Goal: Information Seeking & Learning: Check status

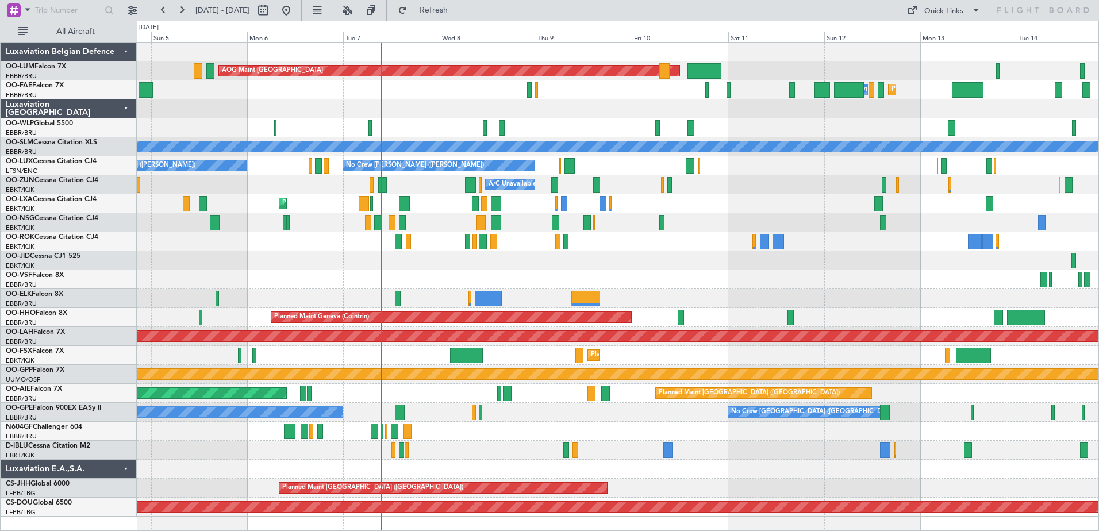
click at [458, 268] on div "Planned Maint [GEOGRAPHIC_DATA] ([GEOGRAPHIC_DATA] National) AOG Maint [GEOGRAP…" at bounding box center [618, 280] width 962 height 474
click at [434, 137] on div "Planned Maint Milan (Linate)" at bounding box center [618, 127] width 962 height 19
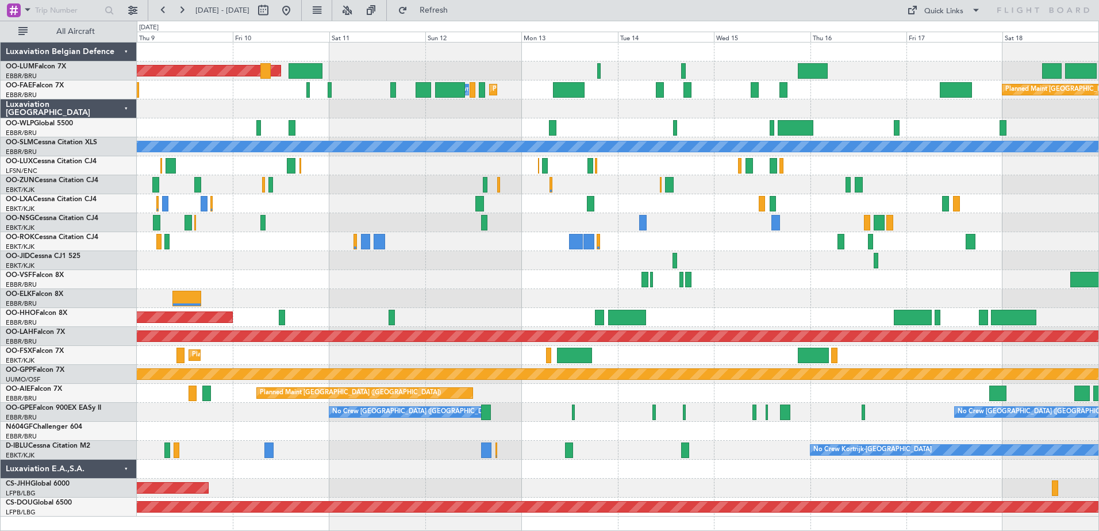
click at [459, 249] on div "Planned Maint [GEOGRAPHIC_DATA] ([GEOGRAPHIC_DATA] National) AOG Maint [GEOGRAP…" at bounding box center [618, 280] width 962 height 474
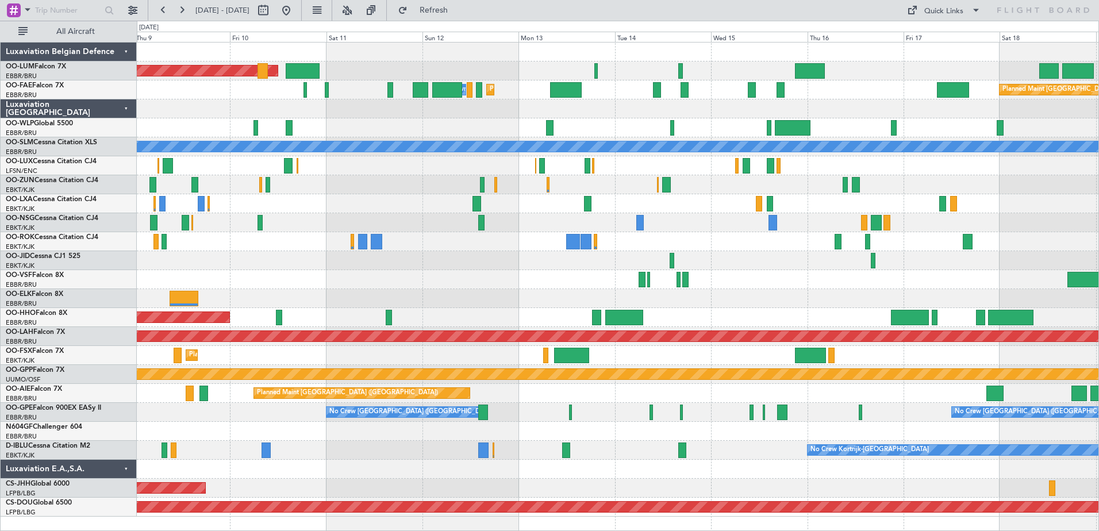
click at [495, 272] on div "Planned Maint [GEOGRAPHIC_DATA] ([GEOGRAPHIC_DATA] National) AOG Maint [GEOGRAP…" at bounding box center [618, 280] width 962 height 474
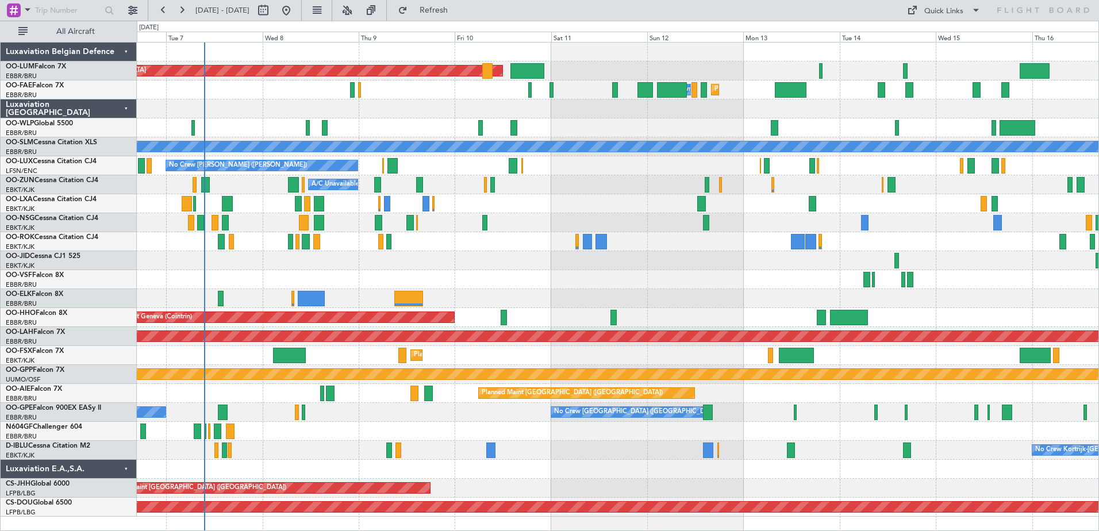
click at [425, 83] on div "Planned Maint [GEOGRAPHIC_DATA] ([GEOGRAPHIC_DATA] National) AOG Maint [GEOGRAP…" at bounding box center [618, 280] width 962 height 474
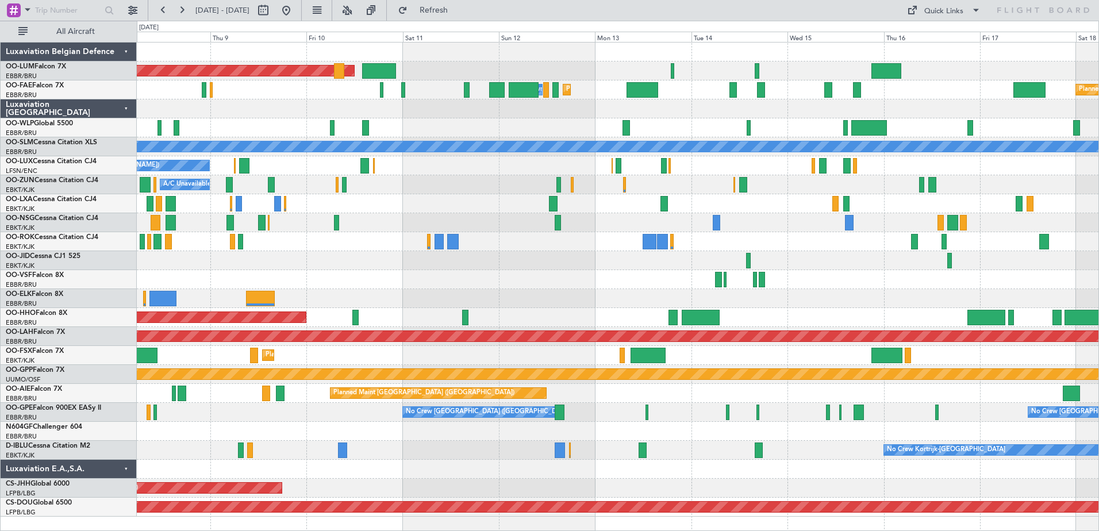
click at [578, 260] on div at bounding box center [618, 260] width 962 height 19
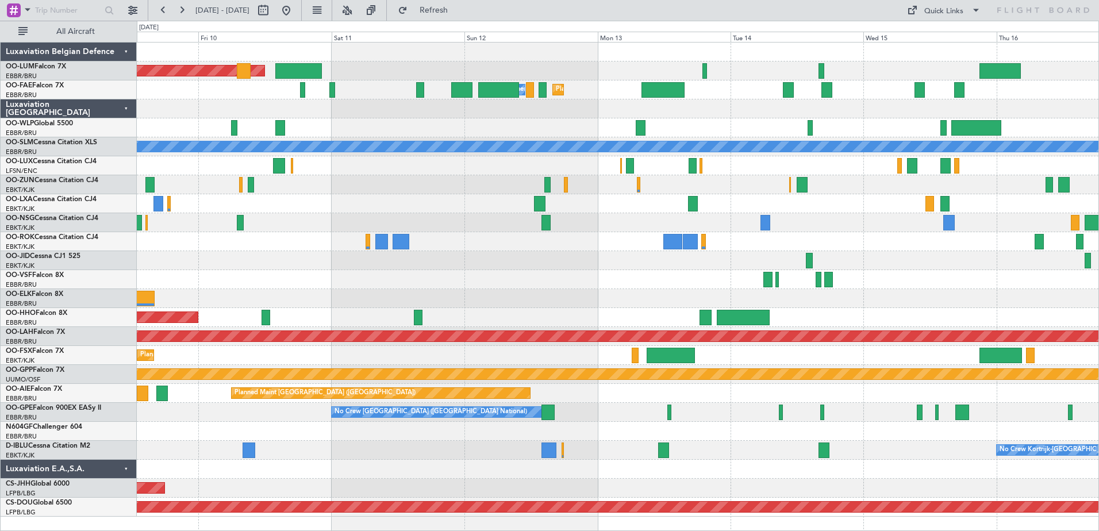
click at [822, 258] on div "Planned Maint [GEOGRAPHIC_DATA] ([GEOGRAPHIC_DATA] National) AOG Maint [GEOGRAP…" at bounding box center [618, 280] width 962 height 474
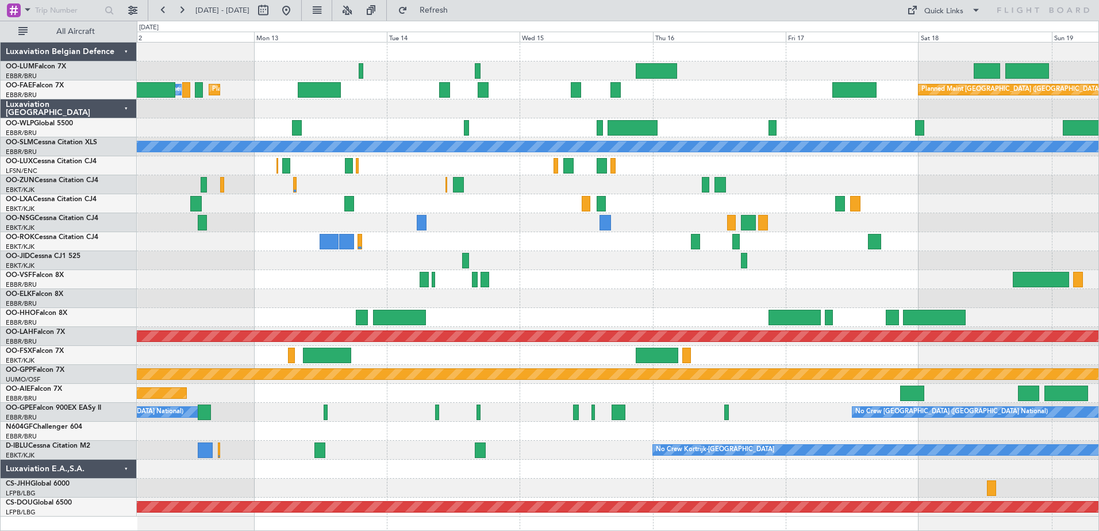
click at [483, 212] on div "AOG Maint [GEOGRAPHIC_DATA] Planned Maint [GEOGRAPHIC_DATA] ([GEOGRAPHIC_DATA])…" at bounding box center [618, 280] width 962 height 474
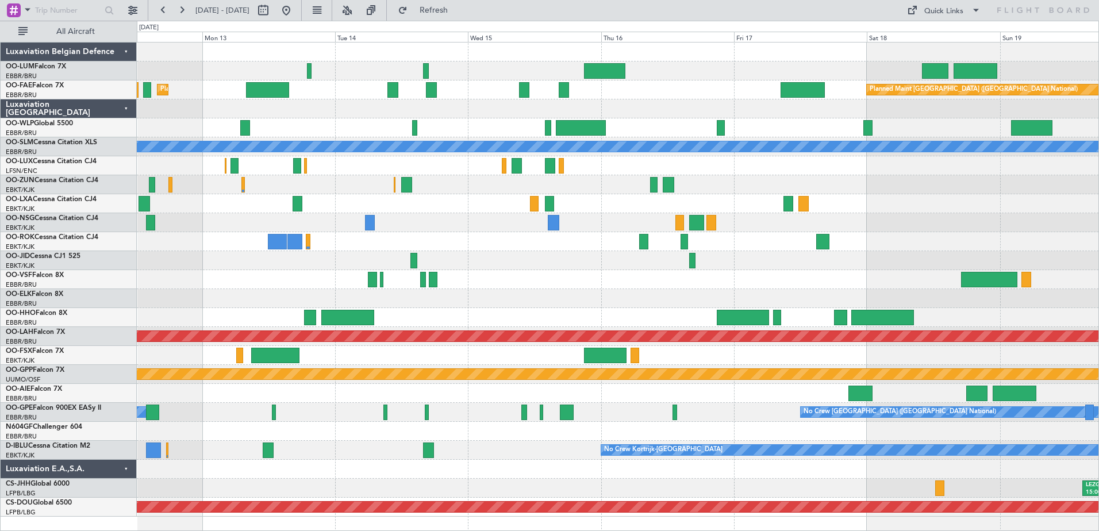
click at [366, 206] on div at bounding box center [618, 203] width 962 height 19
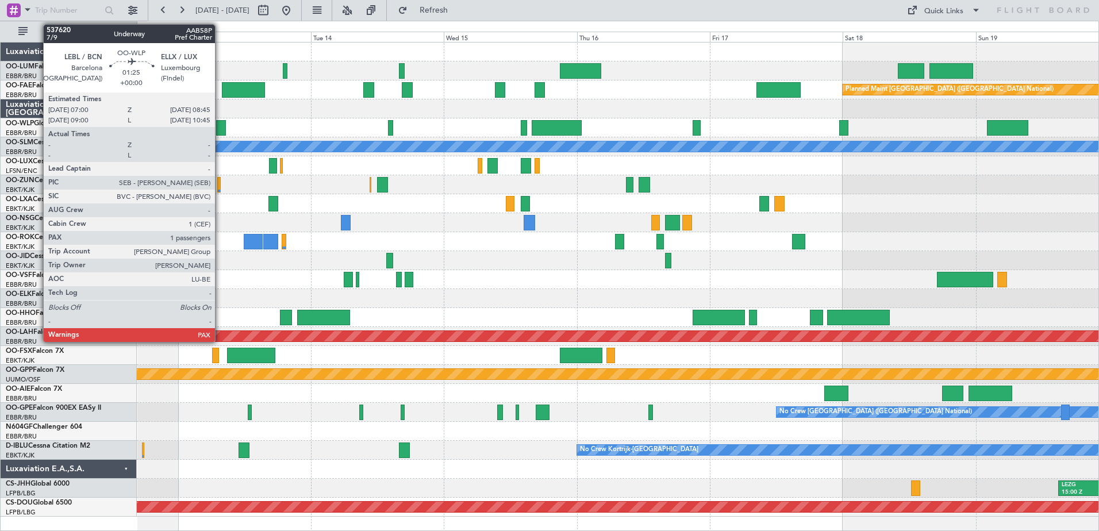
click at [220, 132] on div at bounding box center [221, 128] width 10 height 16
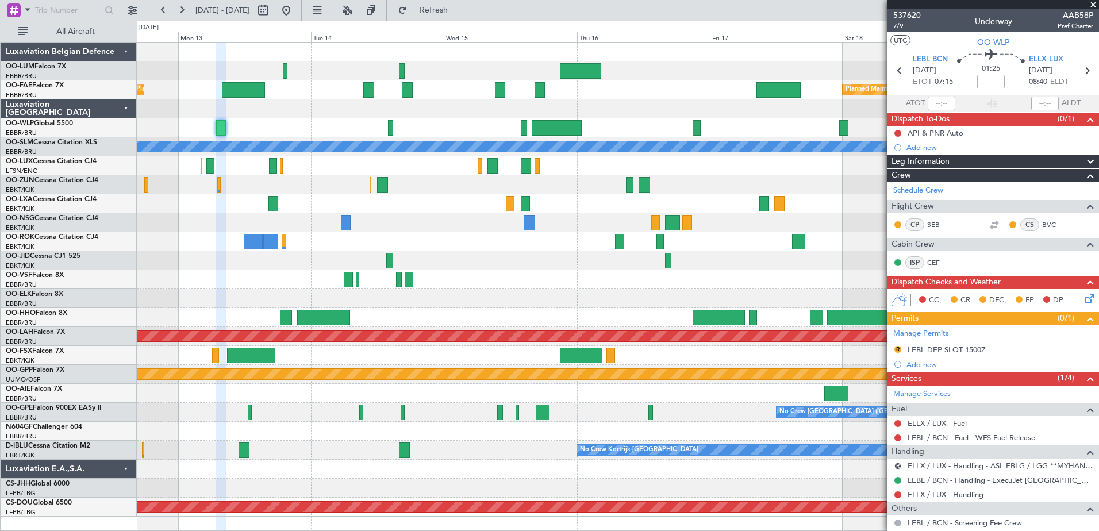
click at [1092, 2] on span at bounding box center [1093, 5] width 11 height 10
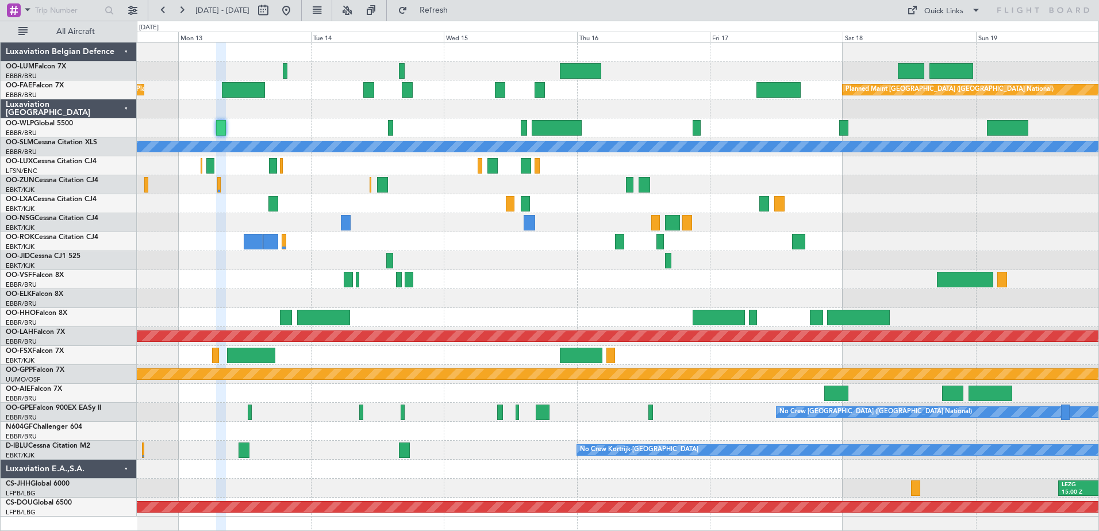
type input "0"
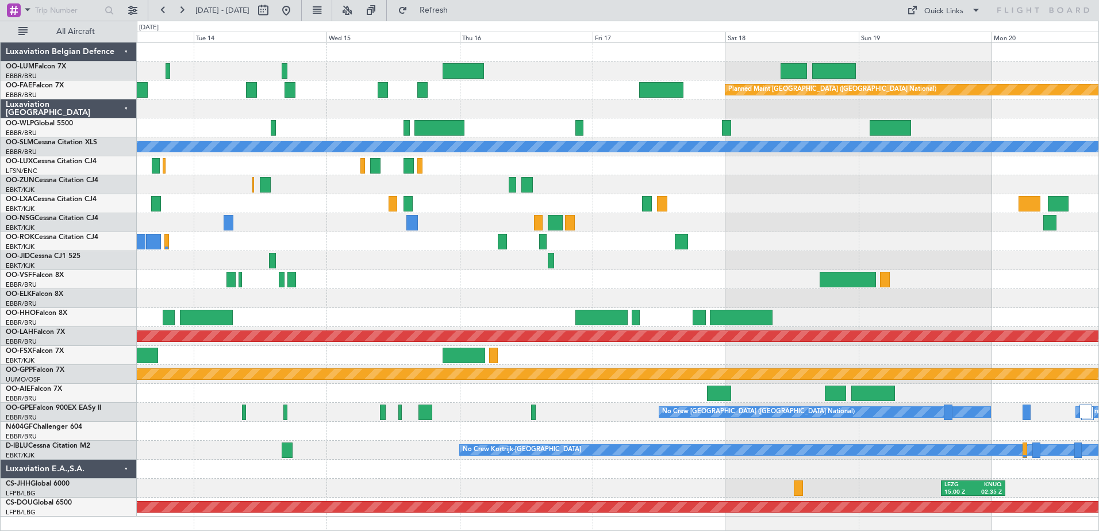
click at [300, 152] on div "Planned Maint [GEOGRAPHIC_DATA] ([GEOGRAPHIC_DATA] National) Planned Maint [GEO…" at bounding box center [618, 280] width 962 height 474
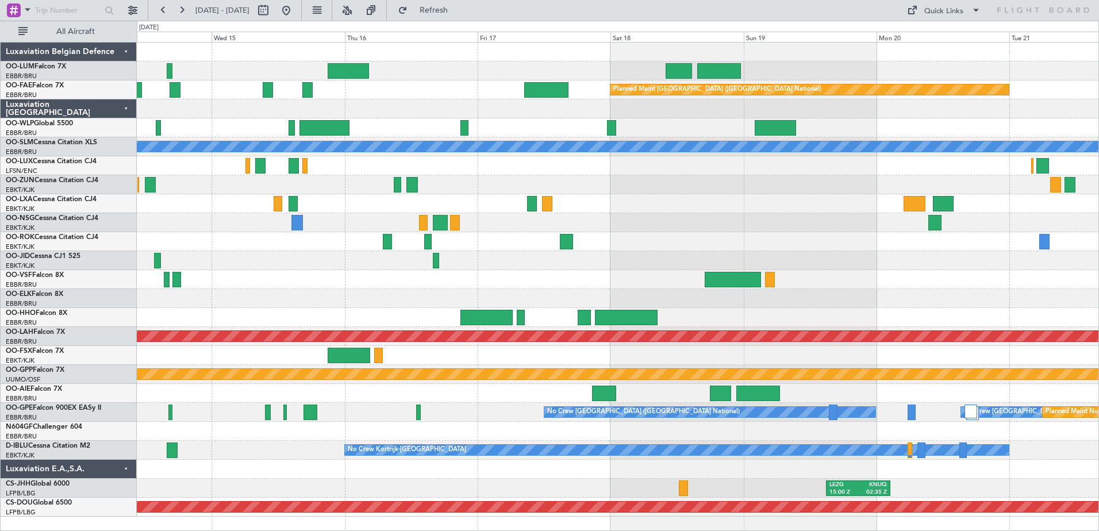
click at [316, 204] on div "Planned Maint [GEOGRAPHIC_DATA] ([GEOGRAPHIC_DATA] National) Planned Maint [GEO…" at bounding box center [618, 280] width 962 height 474
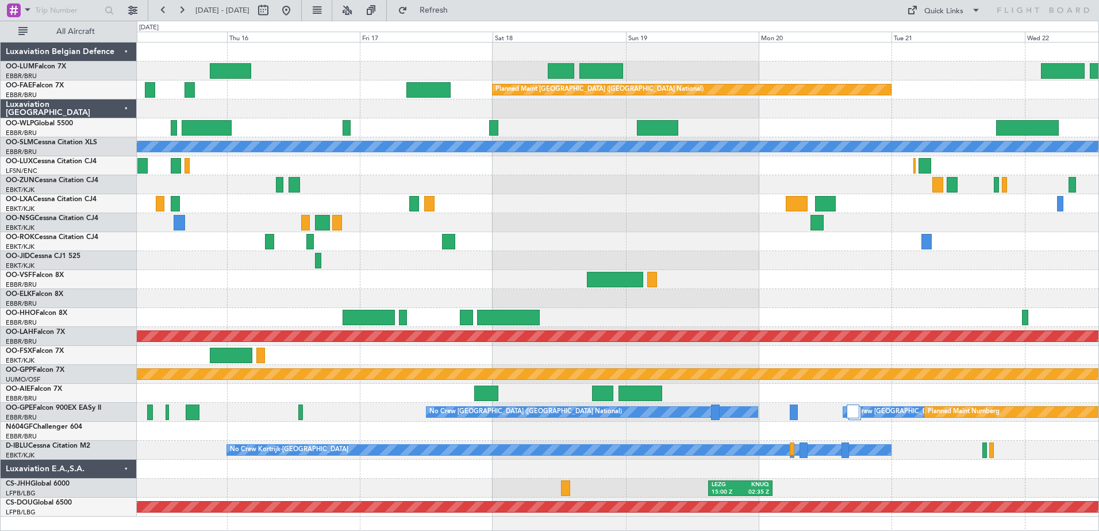
click at [332, 175] on div "Planned Maint [GEOGRAPHIC_DATA] ([GEOGRAPHIC_DATA] National) A/C Unavailable [G…" at bounding box center [618, 280] width 962 height 474
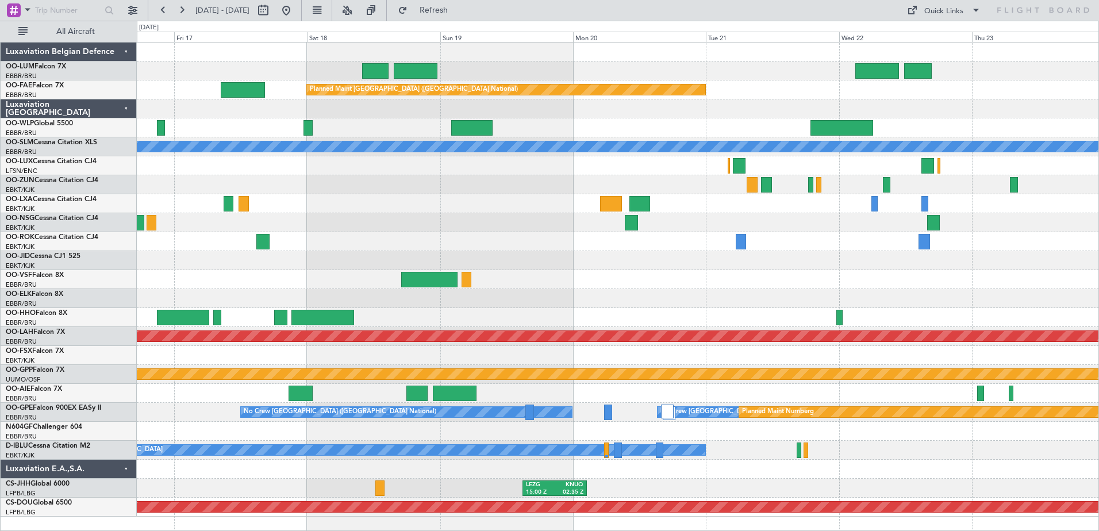
click at [342, 190] on div "Planned Maint [GEOGRAPHIC_DATA] ([GEOGRAPHIC_DATA] National) A/C Unavailable [G…" at bounding box center [618, 280] width 962 height 474
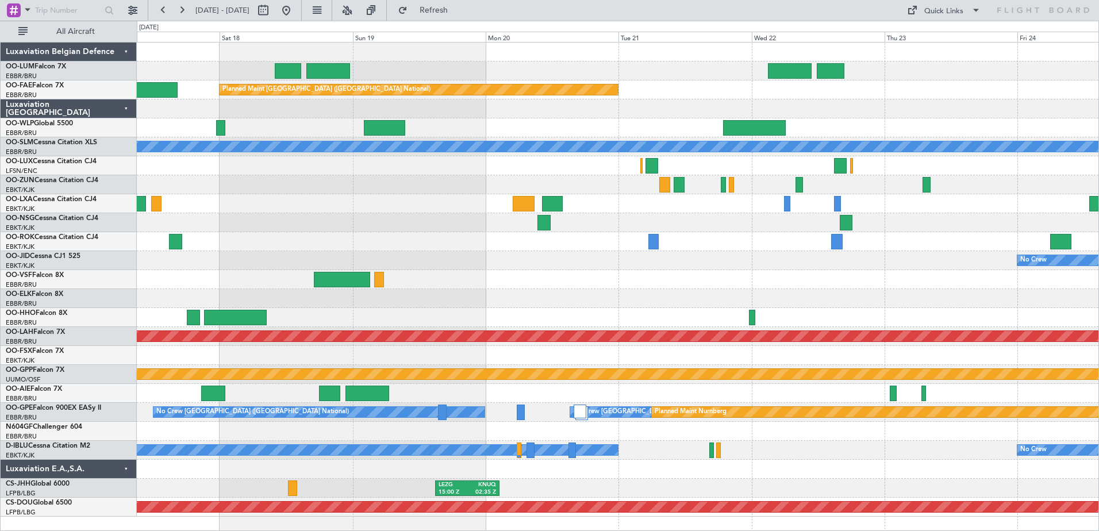
click at [374, 312] on div "Owner Melsbroek Air Base Planned Maint [GEOGRAPHIC_DATA] ([GEOGRAPHIC_DATA]) Ow…" at bounding box center [618, 280] width 962 height 474
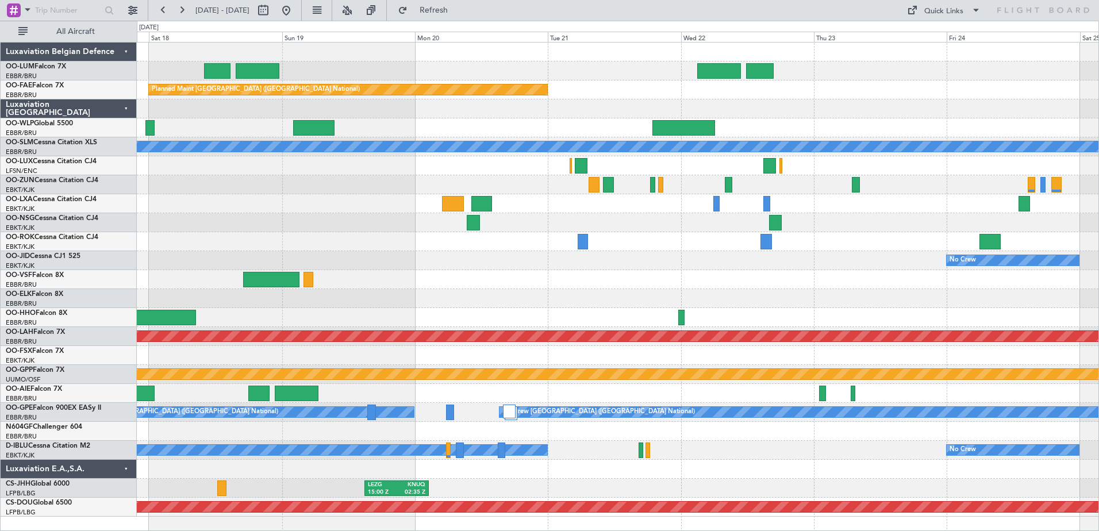
click at [386, 183] on div "Owner Melsbroek Air Base Owner [GEOGRAPHIC_DATA] Planned Maint [GEOGRAPHIC_DATA…" at bounding box center [618, 280] width 962 height 474
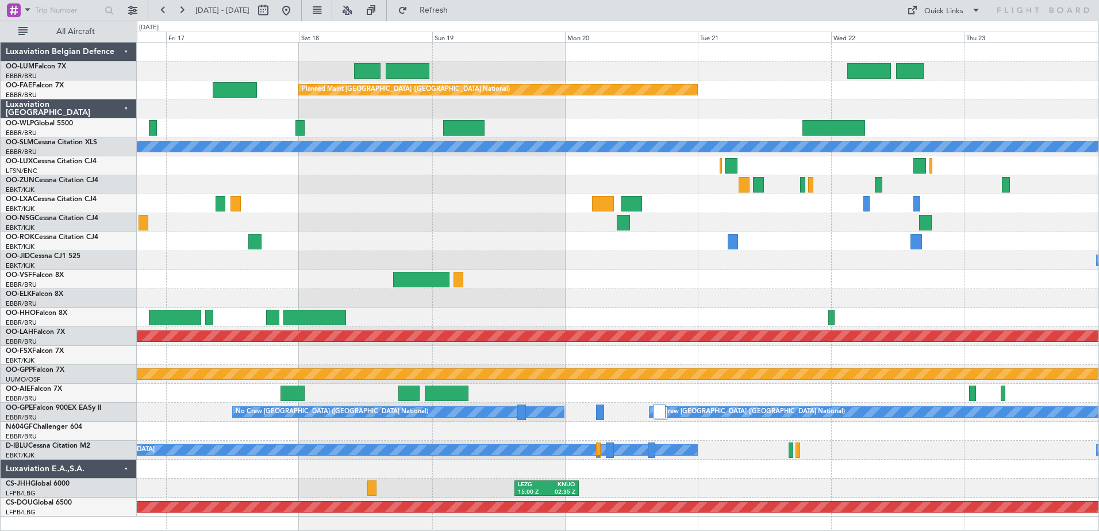
click at [548, 270] on div "Planned Maint [GEOGRAPHIC_DATA] ([GEOGRAPHIC_DATA] National) A/C Unavailable [G…" at bounding box center [618, 280] width 962 height 474
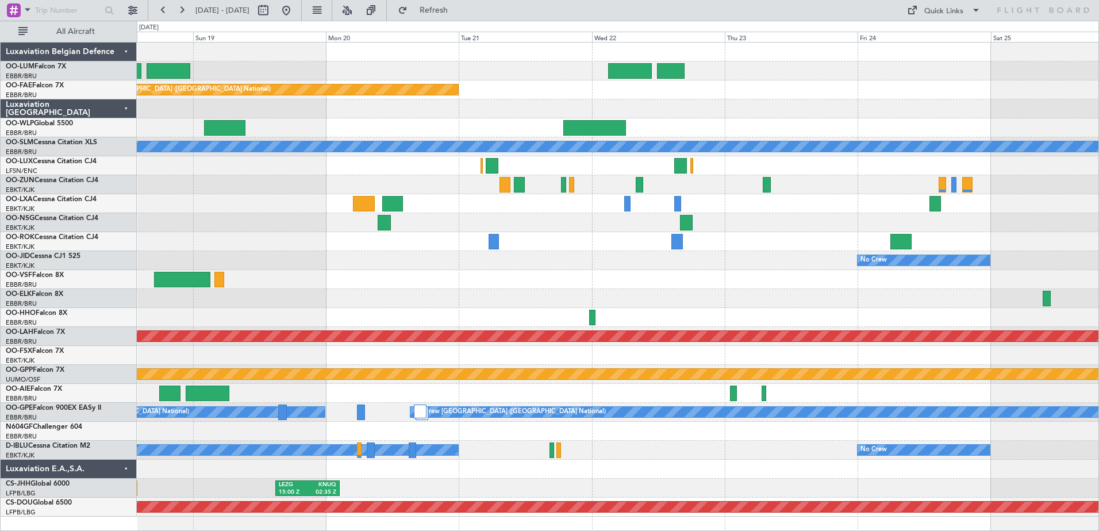
click at [459, 350] on div "Owner Melsbroek Air Base Owner [GEOGRAPHIC_DATA] Planned Maint [GEOGRAPHIC_DATA…" at bounding box center [618, 280] width 962 height 474
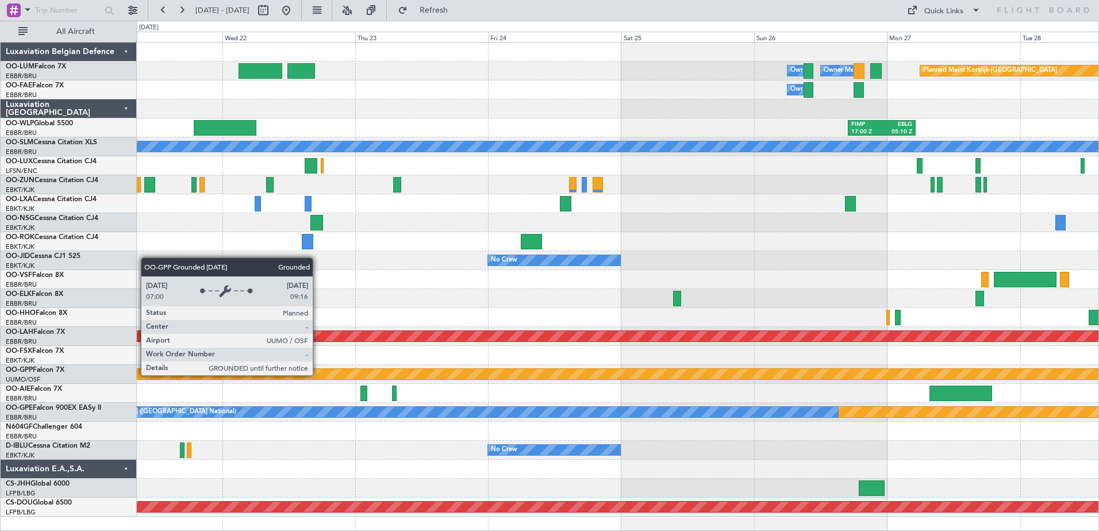
click at [318, 375] on div "Grounded [PERSON_NAME]" at bounding box center [617, 374] width 2885 height 10
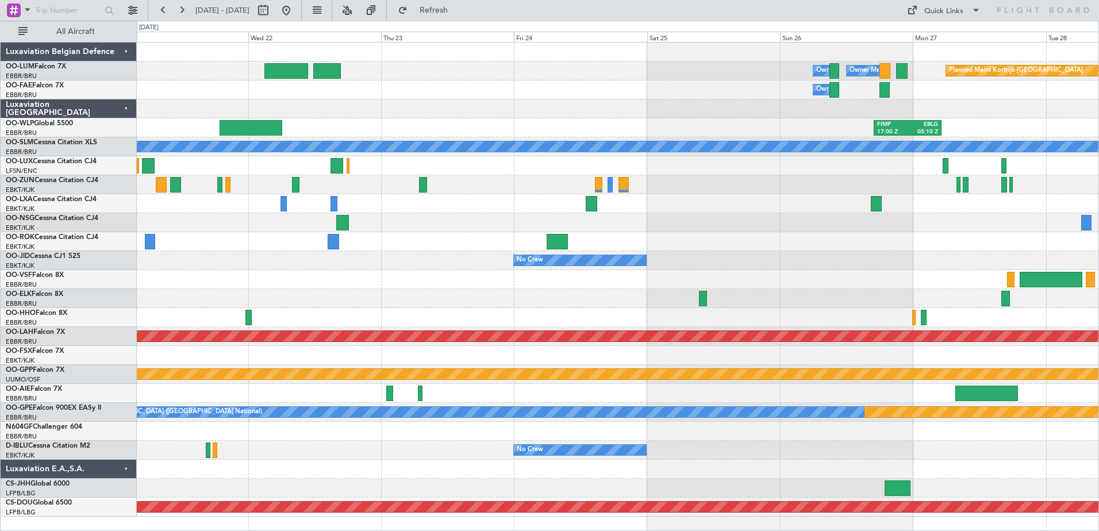
click at [1099, 385] on html "[DATE] - [DATE] Refresh Quick Links All Aircraft Owner [GEOGRAPHIC_DATA] Owner …" at bounding box center [549, 265] width 1099 height 531
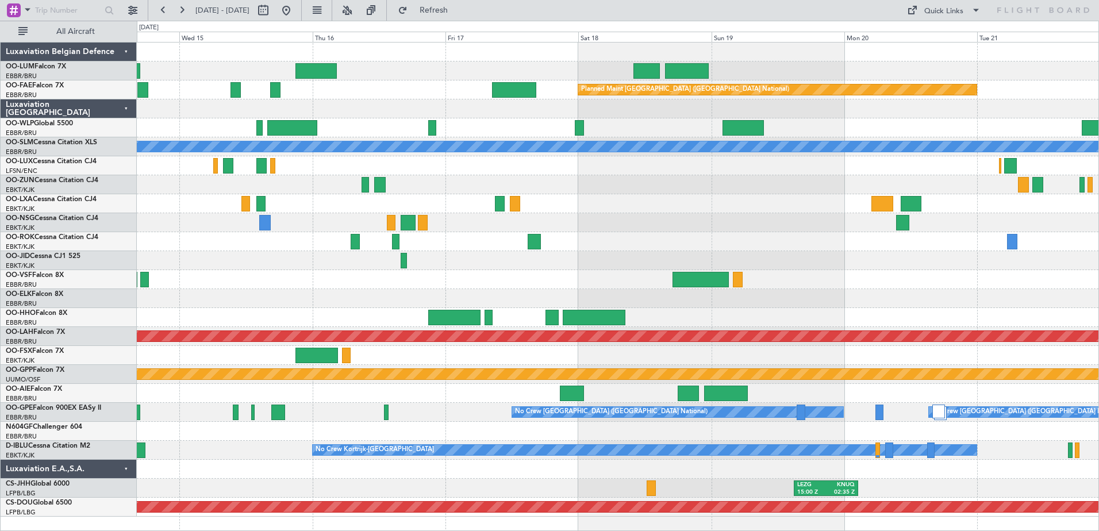
click at [1099, 340] on html "[DATE] - [DATE] Refresh Quick Links All Aircraft Planned Maint [GEOGRAPHIC_DATA…" at bounding box center [549, 265] width 1099 height 531
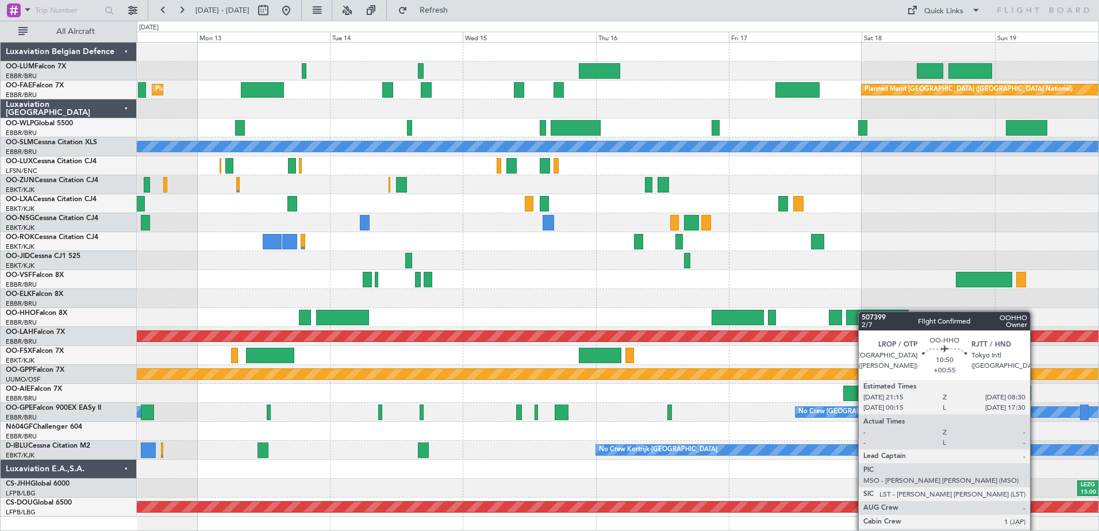
click at [869, 313] on div "Planned Maint [GEOGRAPHIC_DATA] ([GEOGRAPHIC_DATA] National) Planned Maint [GEO…" at bounding box center [618, 280] width 962 height 474
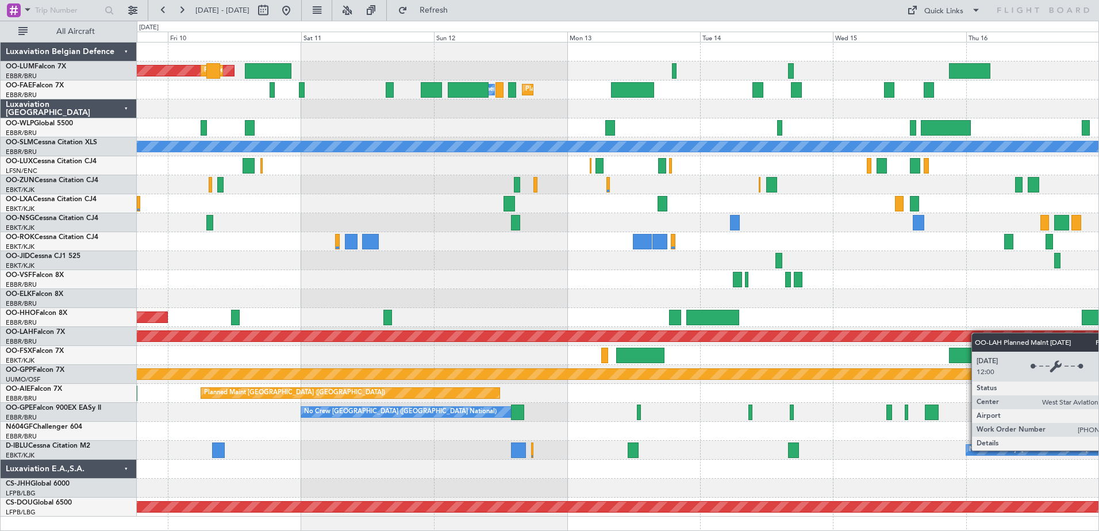
click at [996, 335] on div "AOG Maint [GEOGRAPHIC_DATA] Planned Maint [GEOGRAPHIC_DATA] ([GEOGRAPHIC_DATA])…" at bounding box center [618, 280] width 962 height 474
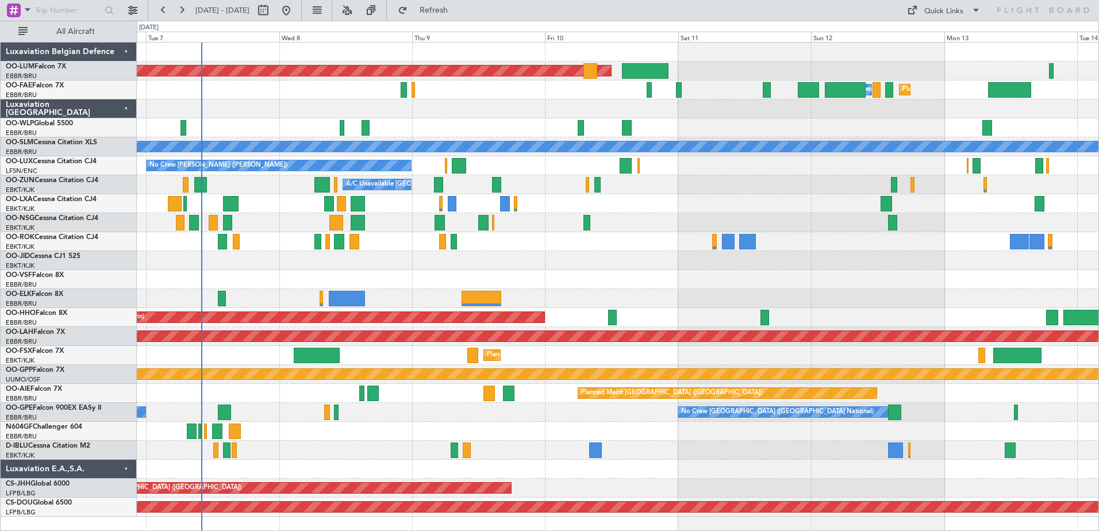
click at [244, 211] on div "Planned Maint Kortrijk-[GEOGRAPHIC_DATA]" at bounding box center [618, 203] width 962 height 19
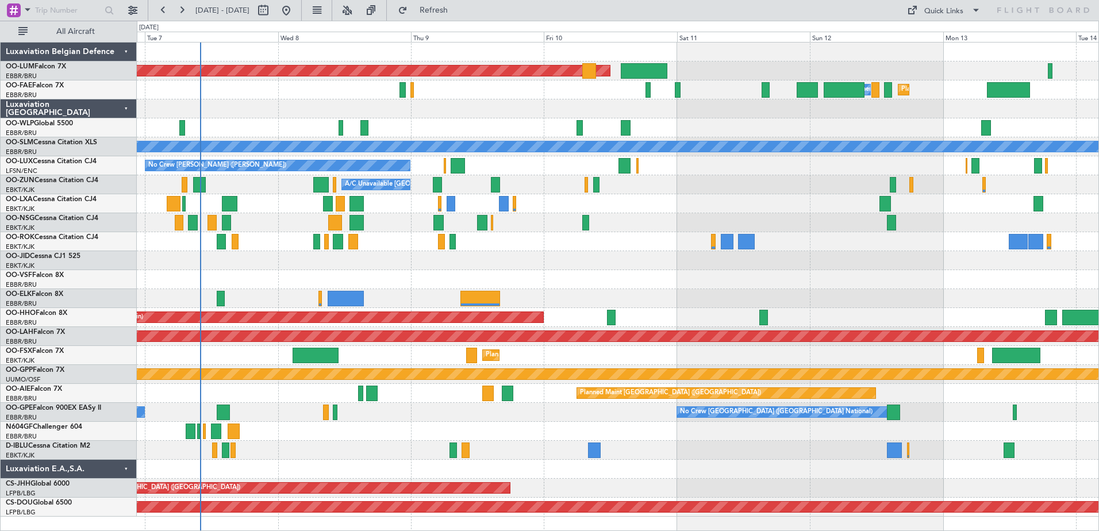
click at [244, 211] on div "Planned Maint Kortrijk-[GEOGRAPHIC_DATA]" at bounding box center [618, 203] width 962 height 19
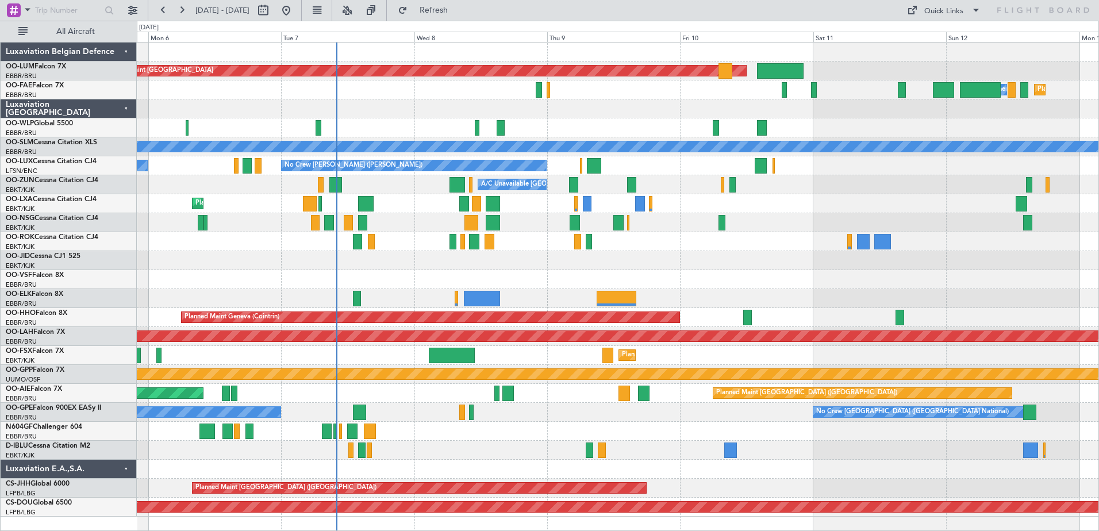
click at [499, 134] on div at bounding box center [618, 127] width 962 height 19
click at [511, 309] on div "Planned Maint [GEOGRAPHIC_DATA] ([GEOGRAPHIC_DATA] National) AOG Maint [GEOGRAP…" at bounding box center [618, 280] width 962 height 474
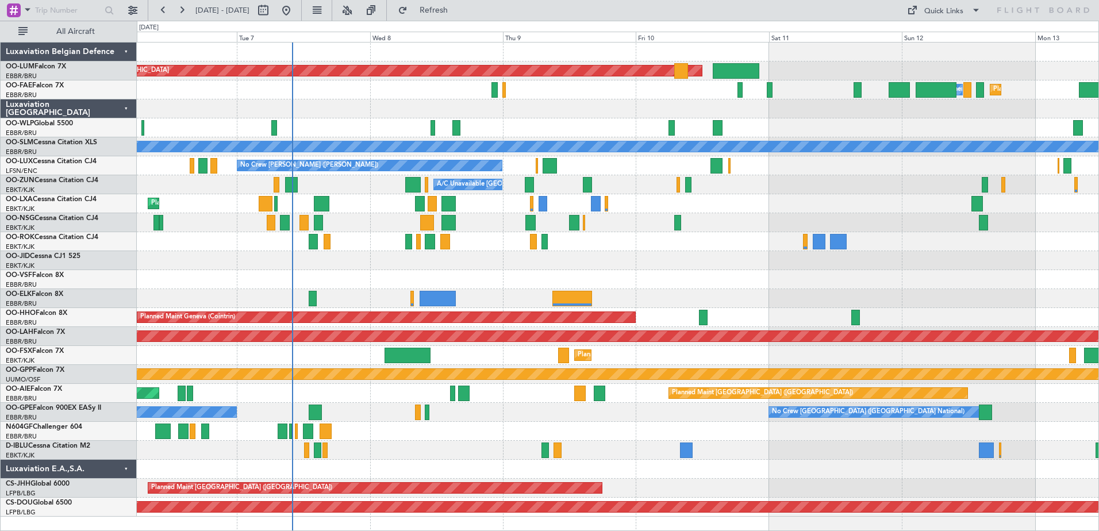
click at [553, 185] on div "Planned Maint [GEOGRAPHIC_DATA] ([GEOGRAPHIC_DATA] National) AOG Maint [GEOGRAP…" at bounding box center [618, 280] width 962 height 474
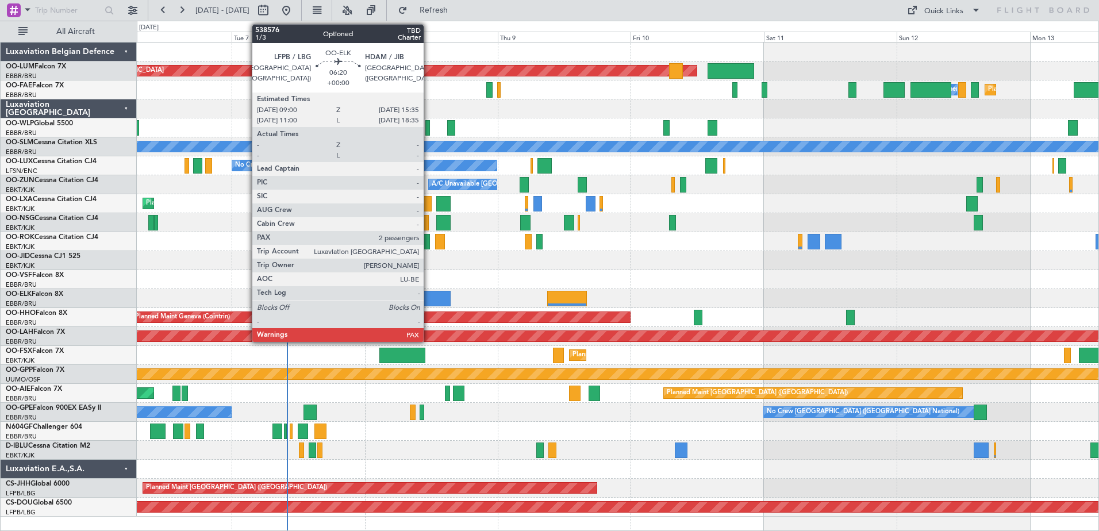
click at [429, 298] on div at bounding box center [433, 299] width 37 height 16
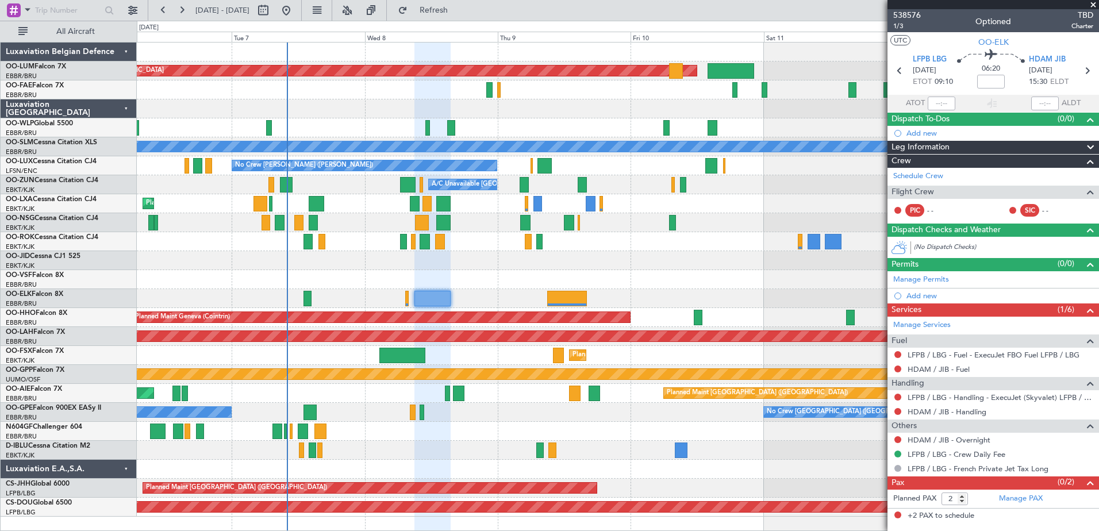
click at [1096, 6] on span at bounding box center [1093, 5] width 11 height 10
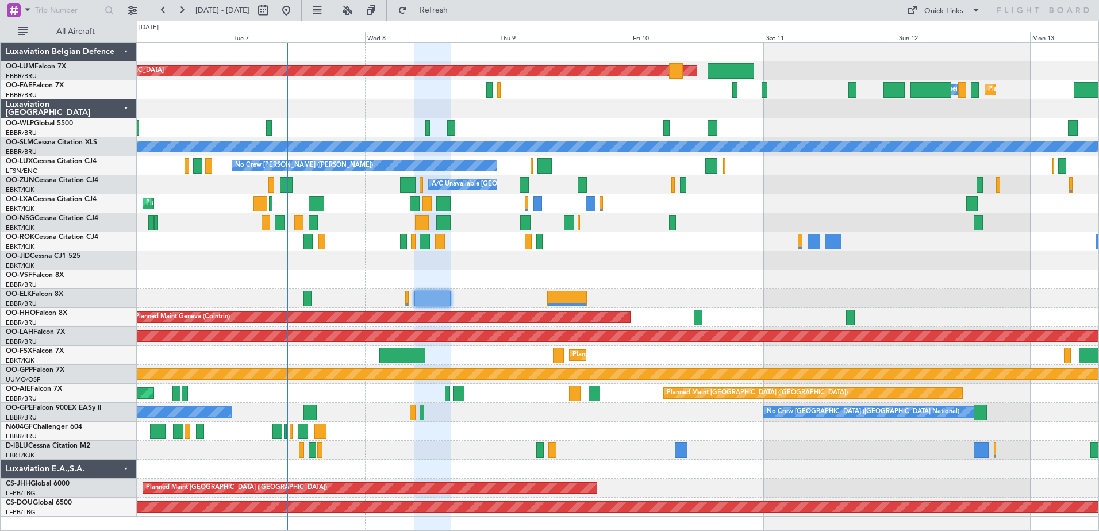
type input "0"
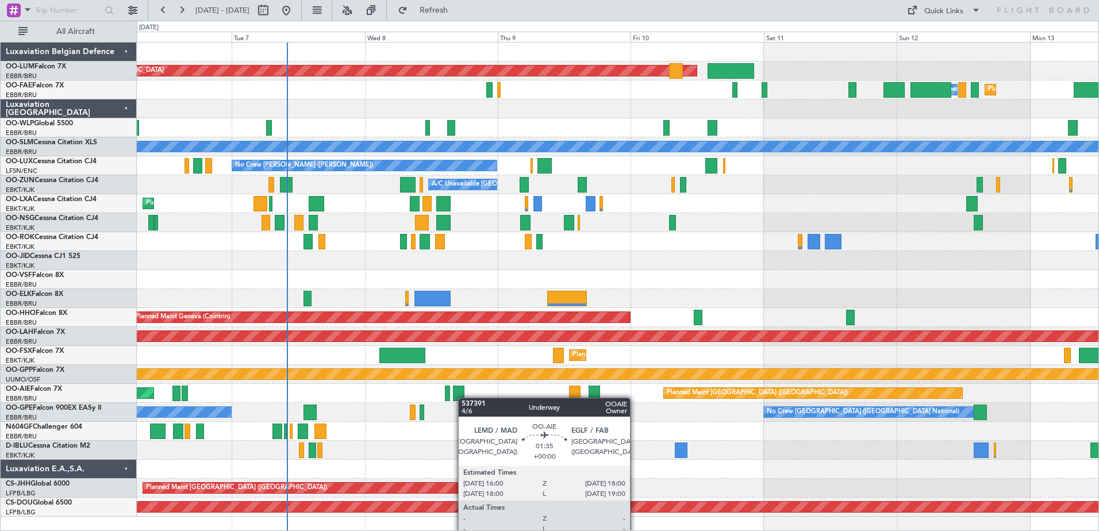
click at [464, 394] on div "Planned Maint [GEOGRAPHIC_DATA] ([GEOGRAPHIC_DATA] National) AOG Maint [GEOGRAP…" at bounding box center [618, 280] width 962 height 474
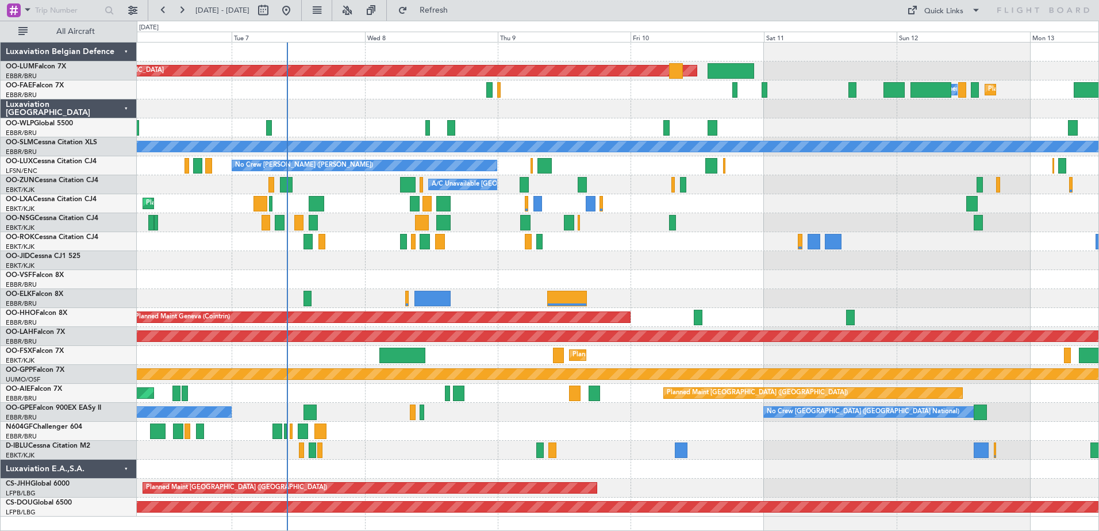
click at [571, 459] on div at bounding box center [618, 450] width 962 height 19
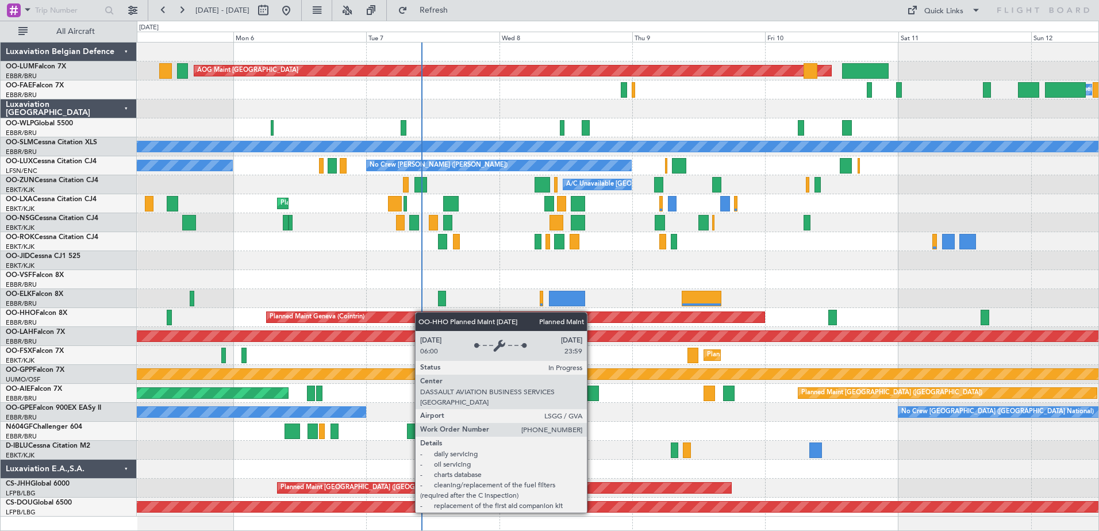
click at [496, 313] on div "Planned Maint [GEOGRAPHIC_DATA] ([GEOGRAPHIC_DATA] National) AOG Maint [GEOGRAP…" at bounding box center [618, 280] width 962 height 474
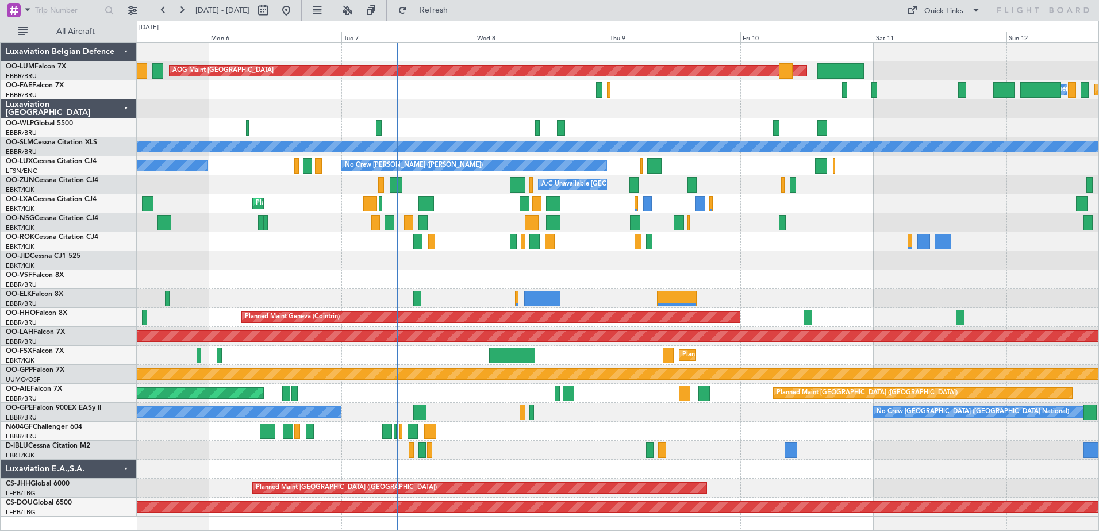
click at [373, 449] on div "Planned Maint [GEOGRAPHIC_DATA] ([GEOGRAPHIC_DATA] National) AOG Maint [GEOGRAP…" at bounding box center [618, 280] width 962 height 474
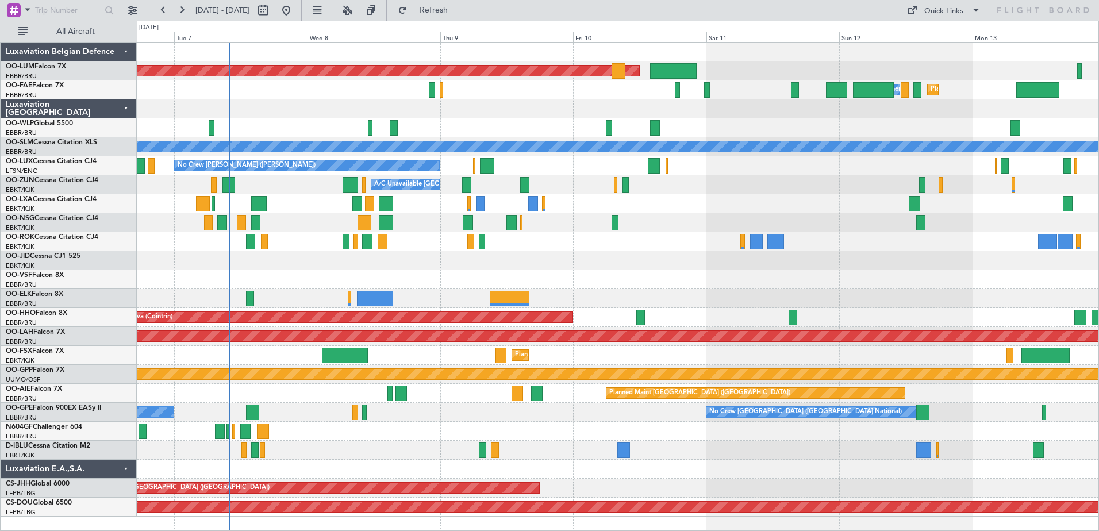
click at [350, 182] on div "Planned Maint [GEOGRAPHIC_DATA] ([GEOGRAPHIC_DATA] National) AOG Maint [GEOGRAP…" at bounding box center [618, 280] width 962 height 474
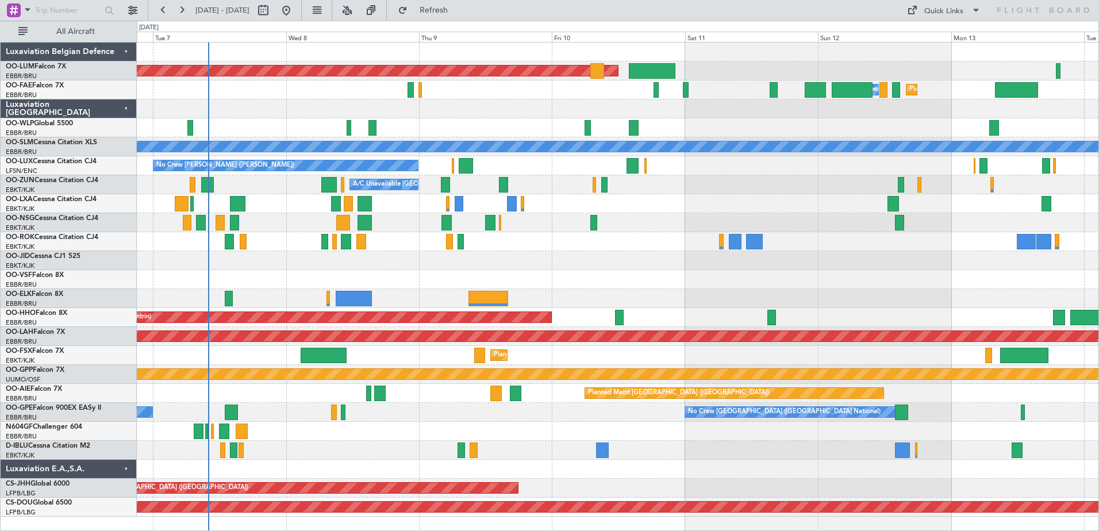
click at [384, 308] on div "Planned Maint [GEOGRAPHIC_DATA] ([GEOGRAPHIC_DATA] National) AOG Maint [GEOGRAP…" at bounding box center [618, 280] width 962 height 474
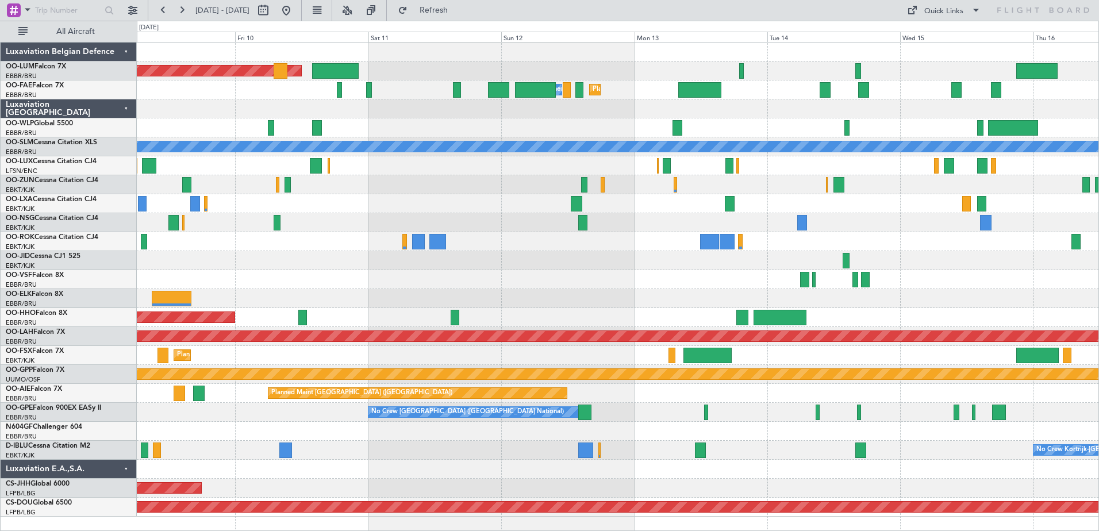
click at [347, 318] on div "Planned Maint [GEOGRAPHIC_DATA] ([GEOGRAPHIC_DATA] National) AOG Maint [GEOGRAP…" at bounding box center [618, 280] width 962 height 474
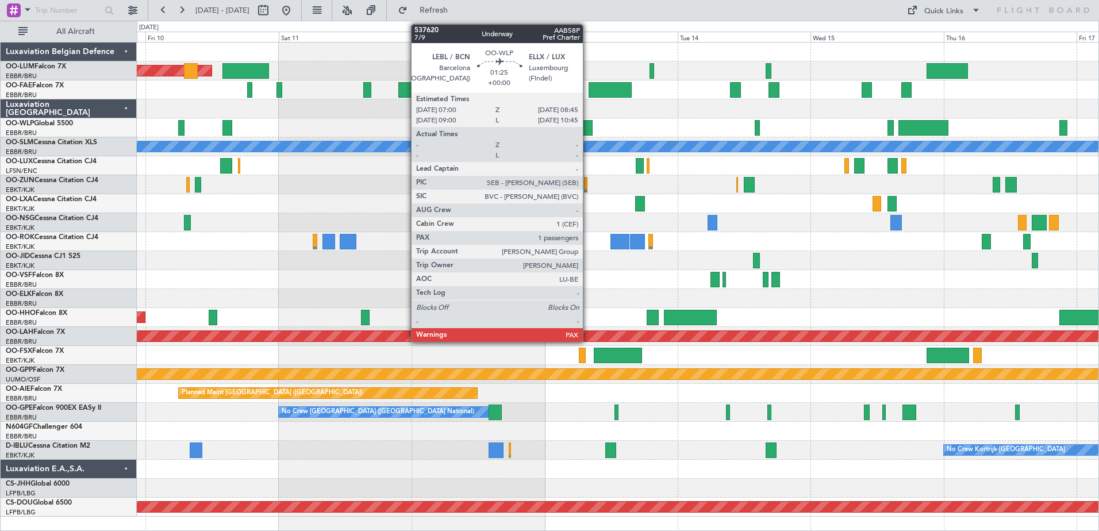
click at [588, 135] on div at bounding box center [588, 128] width 10 height 16
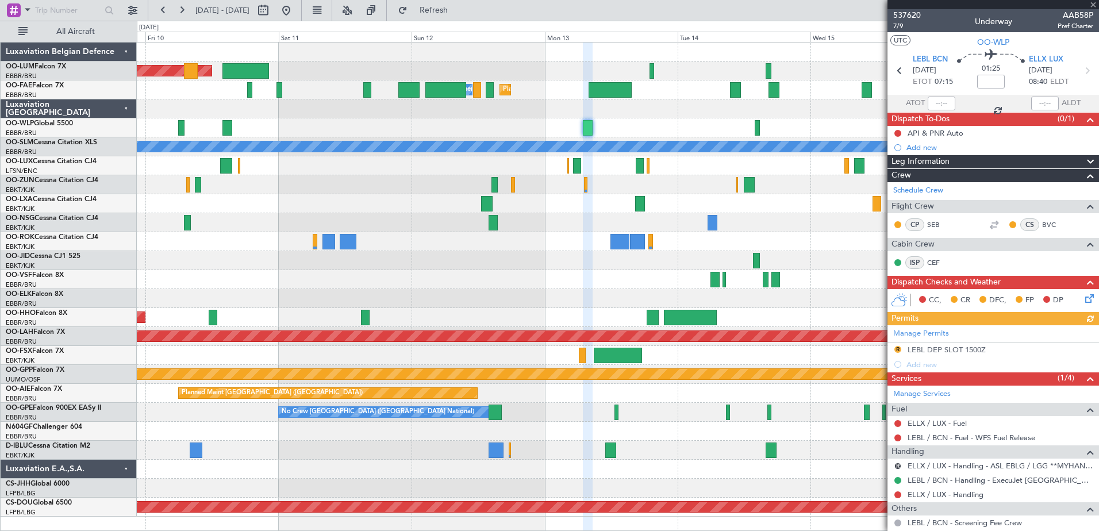
click at [1096, 3] on div at bounding box center [994, 4] width 212 height 9
click at [1096, 3] on span at bounding box center [1093, 5] width 11 height 10
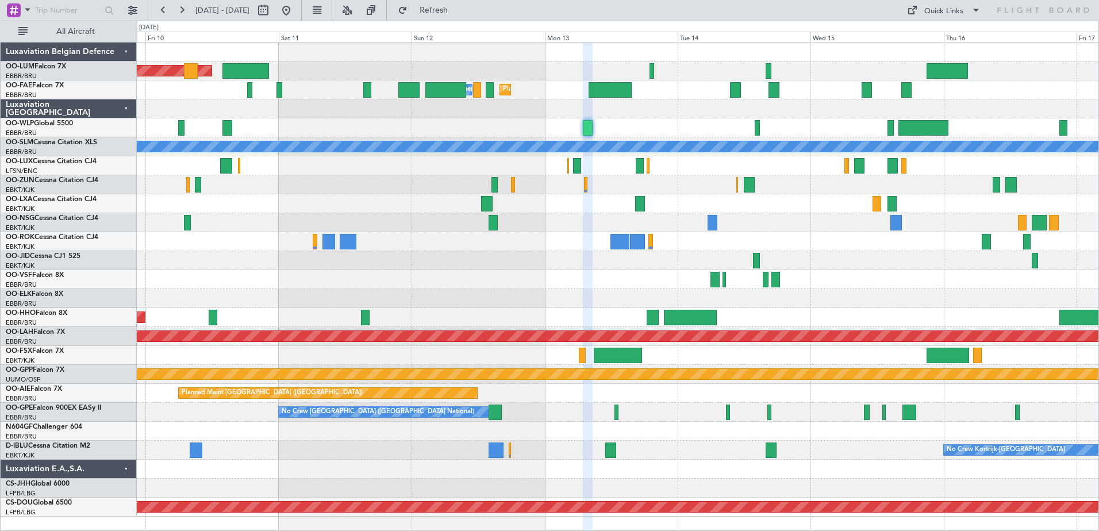
type input "0"
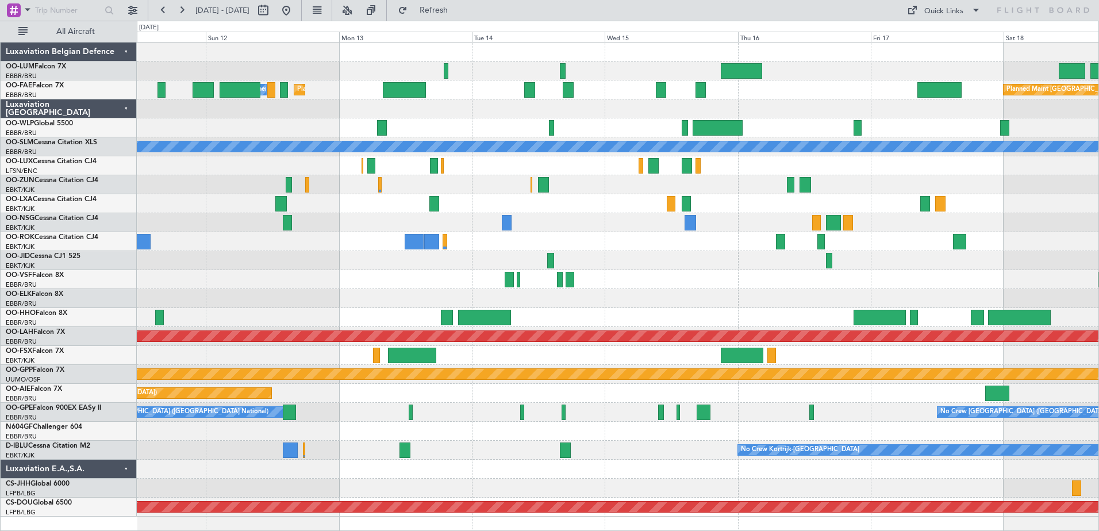
click at [601, 242] on div "Planned Maint [GEOGRAPHIC_DATA] ([GEOGRAPHIC_DATA] National) AOG Maint [GEOGRAP…" at bounding box center [618, 280] width 962 height 474
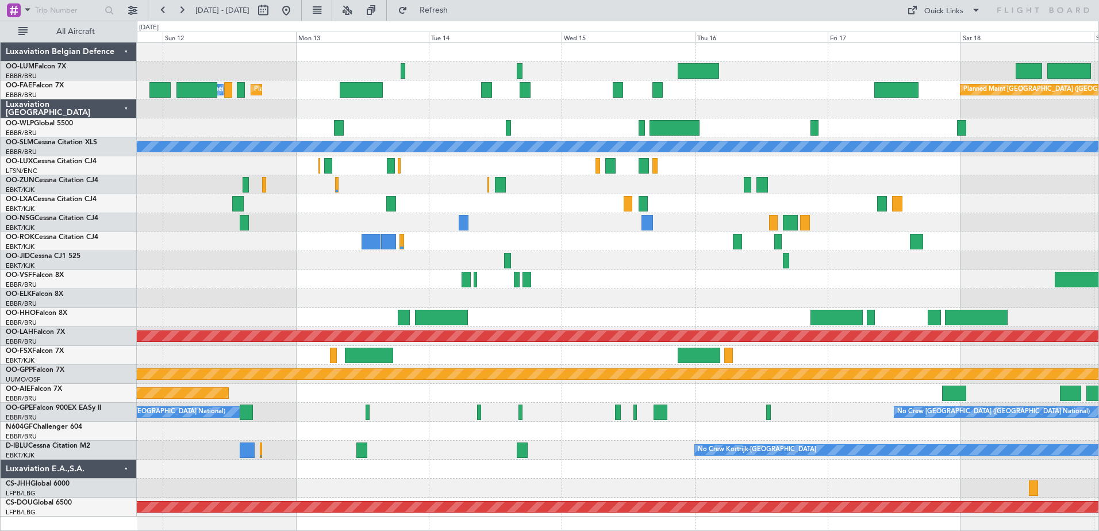
click at [758, 153] on div "Planned Maint [GEOGRAPHIC_DATA] ([GEOGRAPHIC_DATA] National) AOG Maint [GEOGRAP…" at bounding box center [618, 280] width 962 height 474
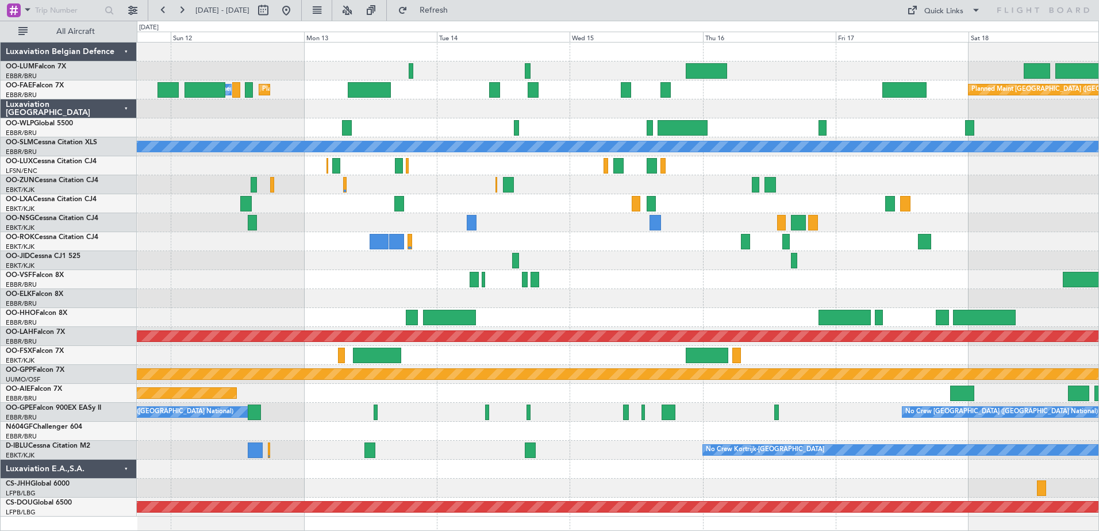
click at [847, 136] on div at bounding box center [618, 127] width 962 height 19
